Goal: Navigation & Orientation: Understand site structure

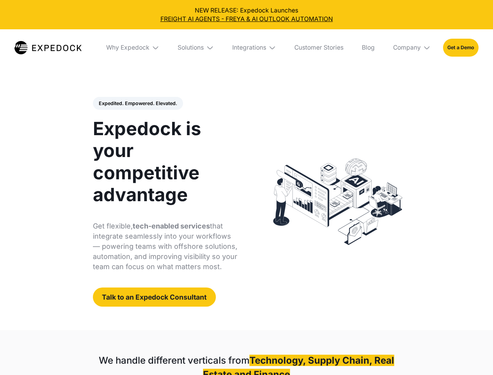
select select
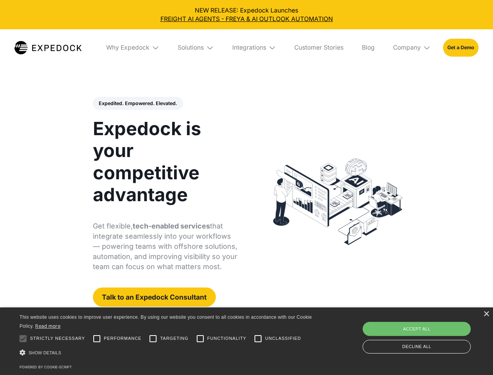
click at [246, 48] on div "Integrations" at bounding box center [249, 48] width 34 height 8
click at [133, 48] on div "Why Expedock" at bounding box center [121, 48] width 43 height 8
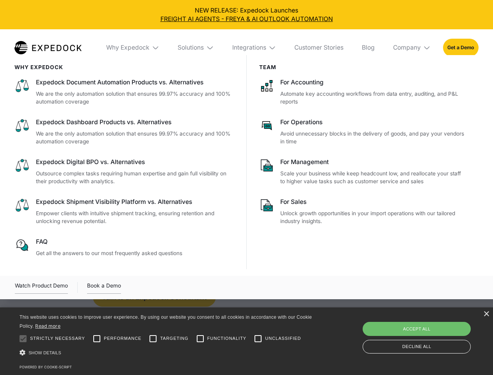
click at [196, 48] on div "Solutions" at bounding box center [191, 48] width 26 height 8
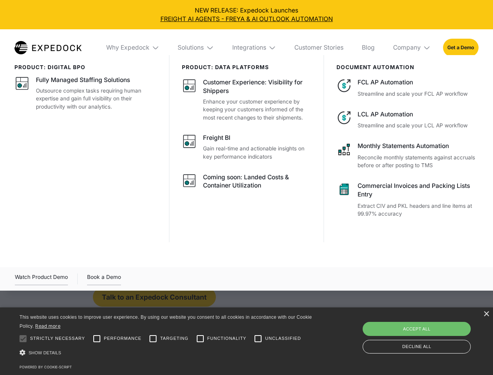
click at [255, 48] on div "Integrations" at bounding box center [249, 48] width 34 height 8
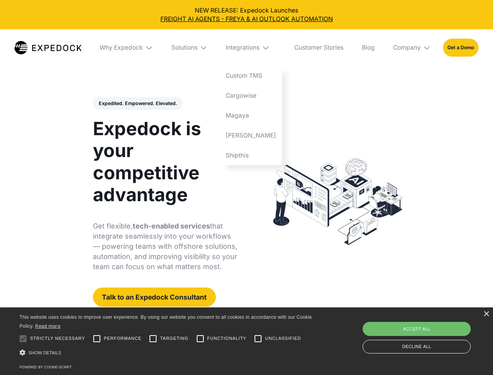
click at [412, 48] on div "Company" at bounding box center [407, 48] width 28 height 8
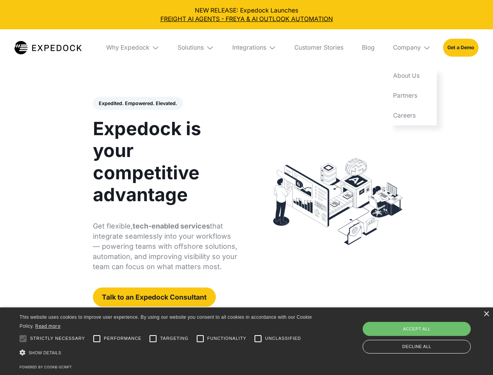
click at [137, 103] on div "Expedited. Empowered. Elevated. Automate Freight Document Extraction at 99.97% …" at bounding box center [165, 202] width 145 height 210
click at [23, 339] on div at bounding box center [23, 339] width 16 height 16
click at [97, 339] on input "Performance" at bounding box center [97, 339] width 16 height 16
checkbox input "true"
click at [153, 339] on input "Targeting" at bounding box center [153, 339] width 16 height 16
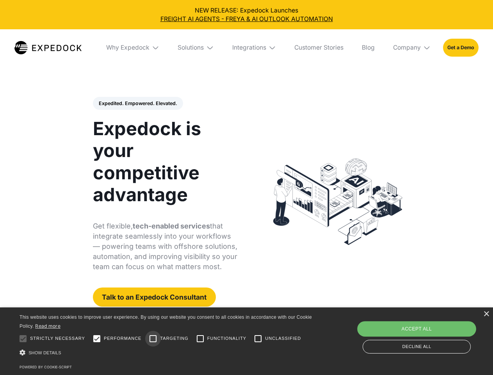
checkbox input "true"
click at [200, 339] on input "Functionality" at bounding box center [201, 339] width 16 height 16
checkbox input "true"
